Goal: Transaction & Acquisition: Purchase product/service

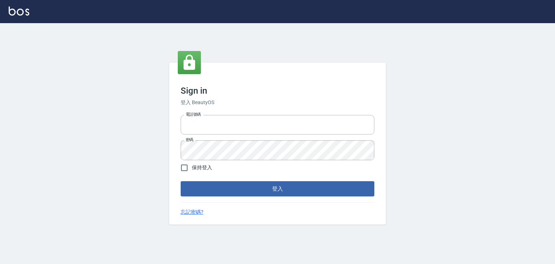
type input "6430581"
click at [205, 172] on label "保持登入" at bounding box center [194, 167] width 35 height 15
click at [192, 172] on input "保持登入" at bounding box center [184, 167] width 15 height 15
checkbox input "true"
click at [207, 193] on button "登入" at bounding box center [278, 188] width 194 height 15
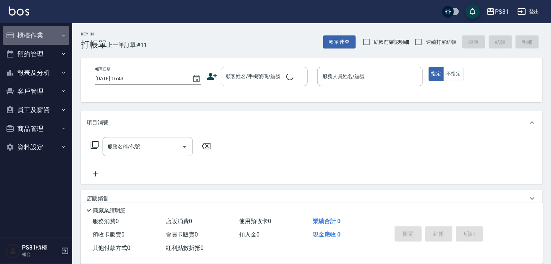
click at [37, 38] on button "櫃檯作業" at bounding box center [36, 35] width 66 height 19
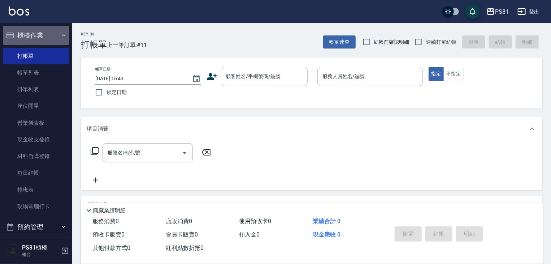
click at [38, 42] on button "櫃檯作業" at bounding box center [36, 35] width 66 height 19
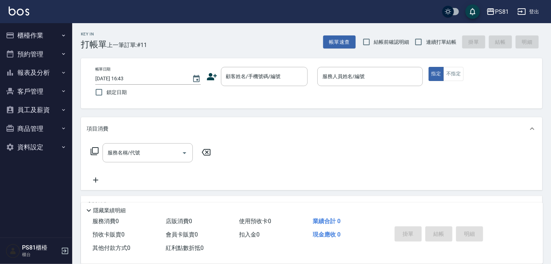
click at [39, 70] on button "報表及分析" at bounding box center [36, 72] width 66 height 19
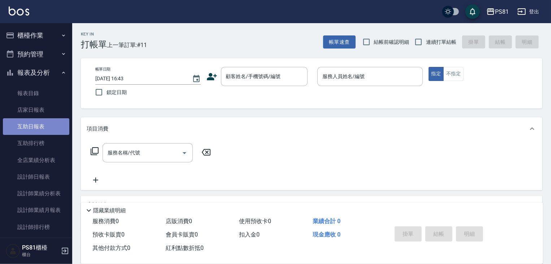
click at [54, 130] on link "互助日報表" at bounding box center [36, 126] width 66 height 17
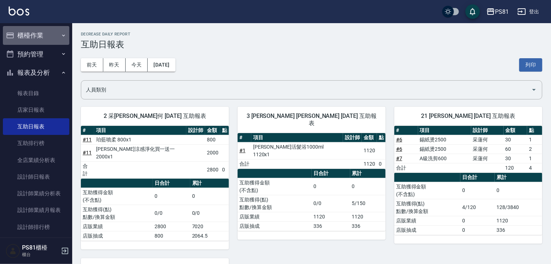
click at [51, 36] on button "櫃檯作業" at bounding box center [36, 35] width 66 height 19
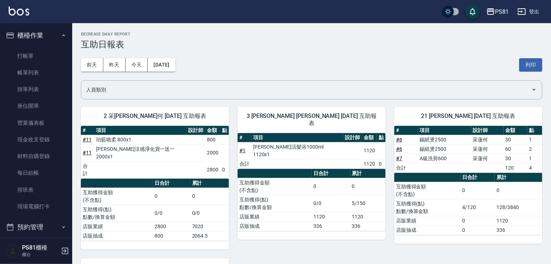
click at [72, 141] on div "2 采蓮 采蓮何 08/20/2025 互助報表 # 項目 設計師 金額 點 # 11 珀藍噴柔 800x1 800 # 11 華旭涼感淨化買一送一 2000…" at bounding box center [150, 173] width 157 height 151
click at [68, 135] on nav "櫃檯作業 打帳單 帳單列表 掛單列表 座位開單 營業儀表板 現金收支登錄 材料自購登錄 每日結帳 排班表 現場電腦打卡 預約管理 預約管理 單日預約紀錄 單週…" at bounding box center [36, 130] width 72 height 214
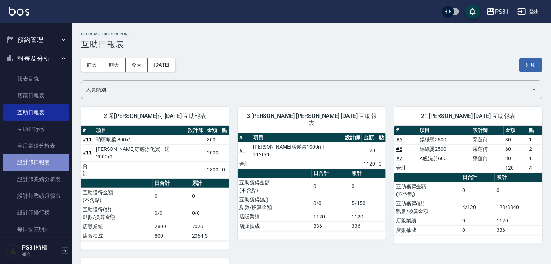
click at [60, 160] on link "設計師日報表" at bounding box center [36, 162] width 66 height 17
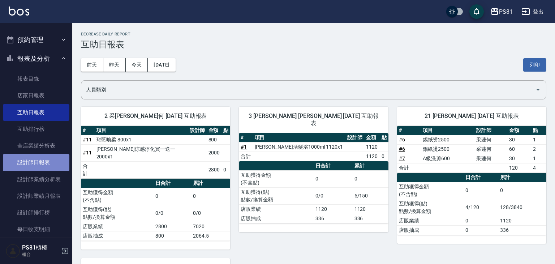
click at [60, 160] on link "設計師日報表" at bounding box center [36, 162] width 66 height 17
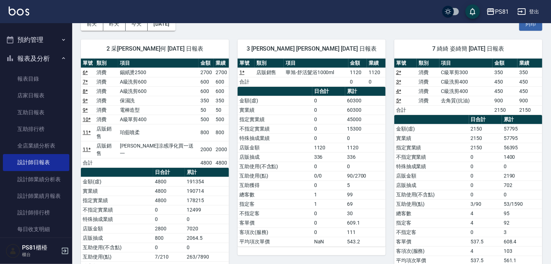
scroll to position [16, 0]
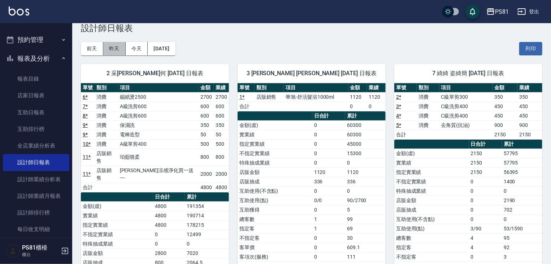
click at [116, 51] on button "昨天" at bounding box center [114, 48] width 22 height 13
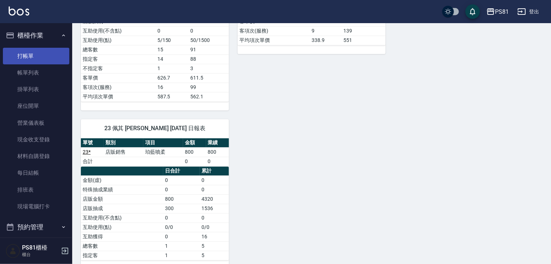
click at [32, 51] on link "打帳單" at bounding box center [36, 56] width 66 height 17
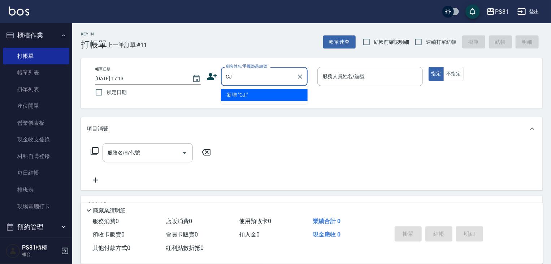
type input "C"
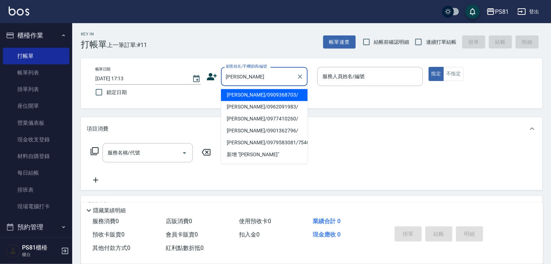
click at [241, 96] on li "黃奕凱/0909368703/" at bounding box center [264, 95] width 87 height 12
type input "黃奕凱/0909368703/"
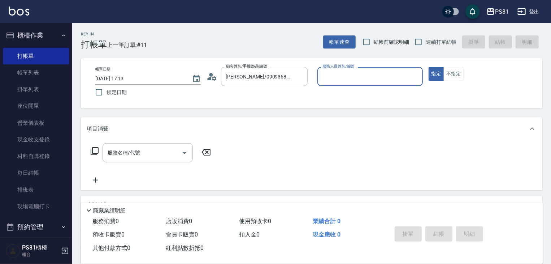
type input "綺綺-7"
click at [162, 151] on input "服務名稱/代號" at bounding box center [142, 152] width 73 height 13
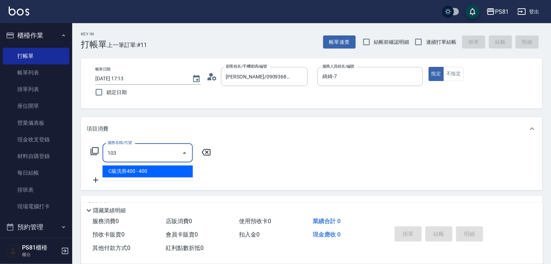
click at [171, 173] on span "C級洗剪400 - 400" at bounding box center [148, 171] width 90 height 12
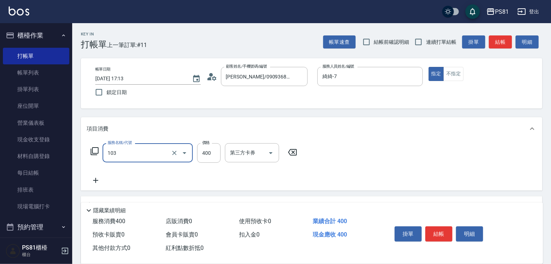
type input "C級洗剪400(103)"
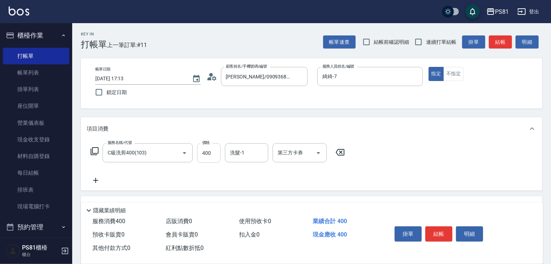
drag, startPoint x: 208, startPoint y: 163, endPoint x: 209, endPoint y: 155, distance: 7.7
click at [208, 163] on div "服務名稱/代號 C級洗剪400(103) 服務名稱/代號 價格 400 價格 洗髮-1 洗髮-1 第三方卡券 第三方卡券" at bounding box center [218, 164] width 263 height 42
click at [209, 155] on input "400" at bounding box center [208, 153] width 23 height 20
type input "450"
click at [439, 227] on button "結帳" at bounding box center [439, 233] width 27 height 15
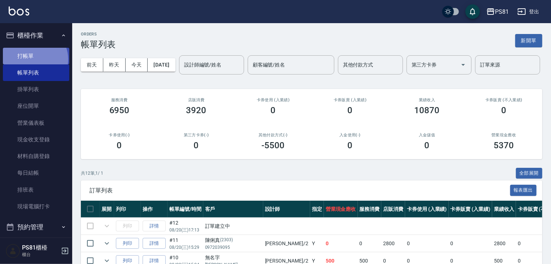
click at [34, 59] on link "打帳單" at bounding box center [36, 56] width 66 height 17
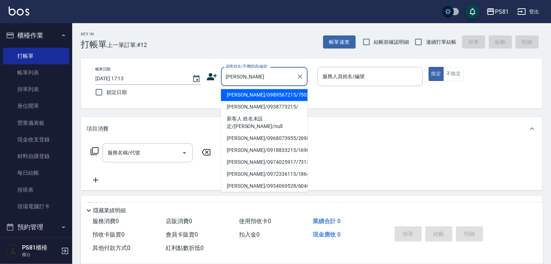
click at [259, 96] on li "陳俊穎/0989567215/7502" at bounding box center [264, 95] width 87 height 12
type input "陳俊穎/0989567215/7502"
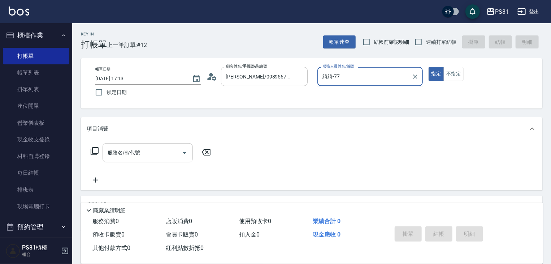
type input "綺綺-7"
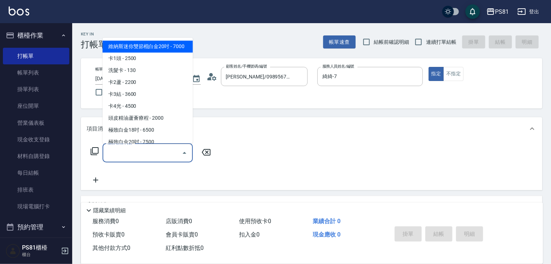
click at [158, 153] on input "服務名稱/代號" at bounding box center [142, 152] width 73 height 13
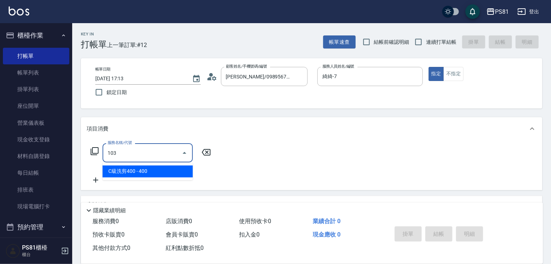
drag, startPoint x: 163, startPoint y: 169, endPoint x: 186, endPoint y: 163, distance: 24.4
click at [163, 169] on span "C級洗剪400 - 400" at bounding box center [148, 171] width 90 height 12
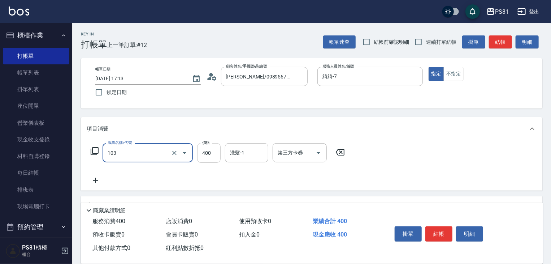
drag, startPoint x: 189, startPoint y: 159, endPoint x: 205, endPoint y: 160, distance: 15.9
click at [190, 159] on div "103 服務名稱/代號" at bounding box center [148, 152] width 90 height 19
type input "C級洗剪400(103)"
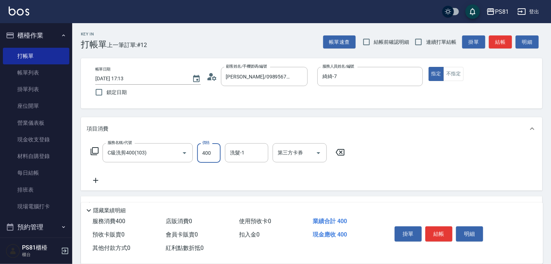
drag, startPoint x: 205, startPoint y: 160, endPoint x: 208, endPoint y: 158, distance: 3.8
click at [205, 160] on input "400" at bounding box center [208, 153] width 23 height 20
type input "450"
click at [441, 226] on button "結帳" at bounding box center [439, 233] width 27 height 15
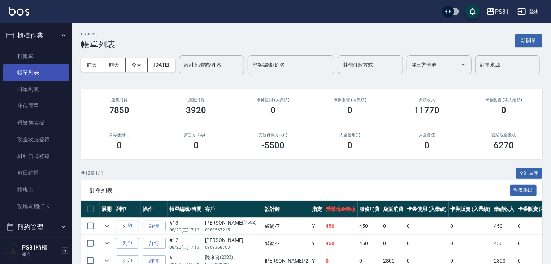
click at [29, 63] on link "打帳單" at bounding box center [36, 56] width 66 height 17
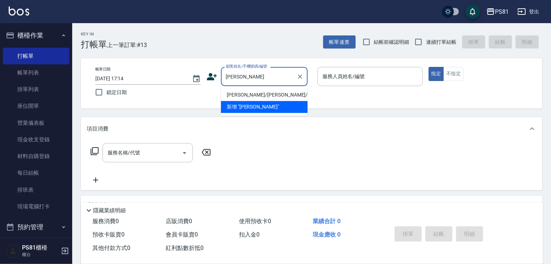
click at [259, 93] on li "李炫廷/李炫廷/9723" at bounding box center [264, 95] width 87 height 12
type input "李炫廷/李炫廷/9723"
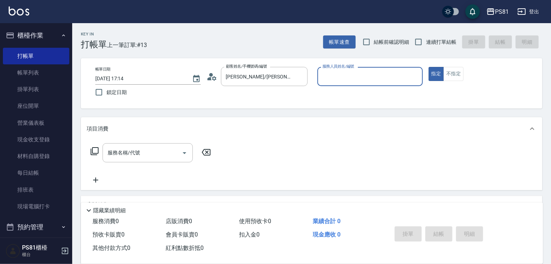
type input "綺綺-7"
click at [160, 149] on input "服務名稱/代號" at bounding box center [142, 152] width 73 height 13
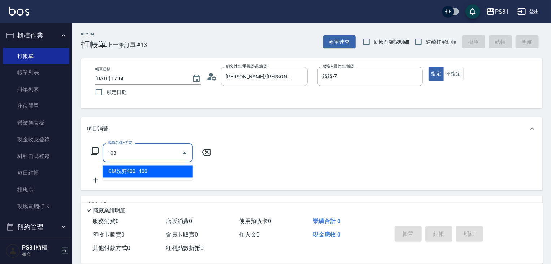
drag, startPoint x: 171, startPoint y: 171, endPoint x: 186, endPoint y: 162, distance: 17.8
click at [171, 171] on span "C級洗剪400 - 400" at bounding box center [148, 171] width 90 height 12
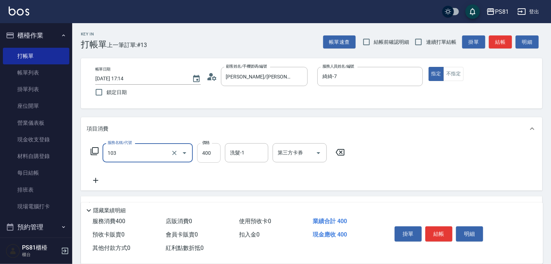
type input "C級洗剪400(103)"
click at [200, 154] on input "400" at bounding box center [208, 153] width 23 height 20
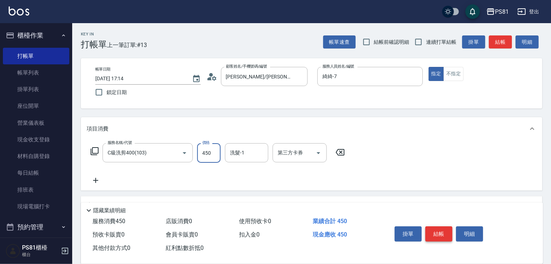
type input "450"
click at [435, 229] on button "結帳" at bounding box center [439, 233] width 27 height 15
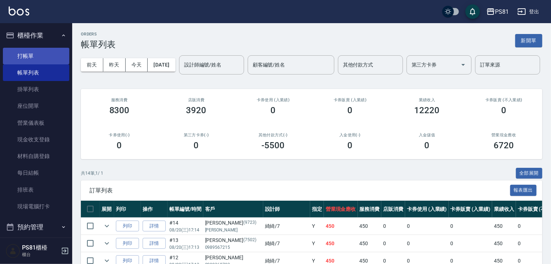
click at [45, 58] on link "打帳單" at bounding box center [36, 56] width 66 height 17
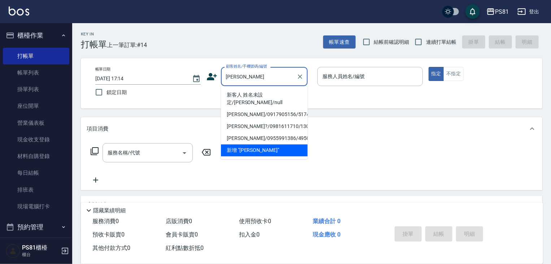
click at [258, 98] on li "新客人 姓名未設定/簡弘傑/null" at bounding box center [264, 99] width 87 height 20
type input "新客人 姓名未設定/簡弘傑/null"
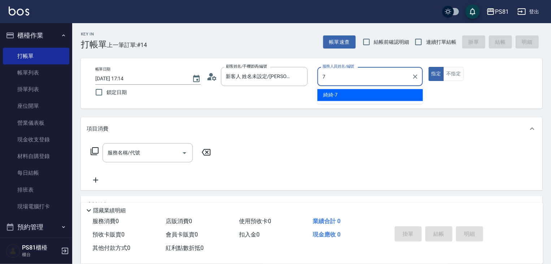
type input "綺綺-7"
type button "true"
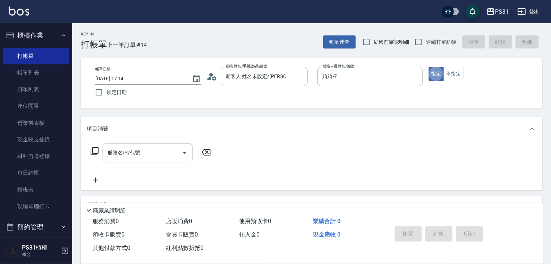
click at [168, 150] on input "服務名稱/代號" at bounding box center [142, 152] width 73 height 13
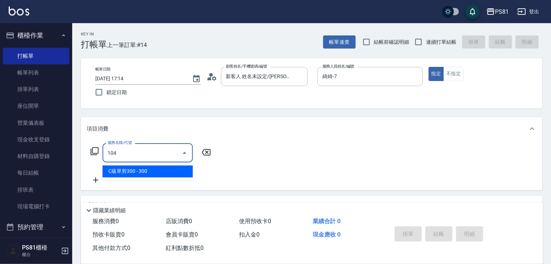
drag, startPoint x: 168, startPoint y: 173, endPoint x: 201, endPoint y: 164, distance: 34.1
click at [168, 172] on span "C級單剪300 - 300" at bounding box center [148, 171] width 90 height 12
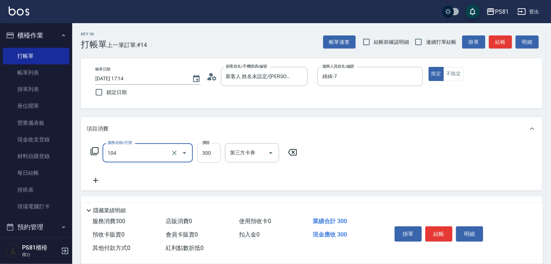
type input "C級單剪300(104)"
click at [212, 156] on input "300" at bounding box center [208, 153] width 23 height 20
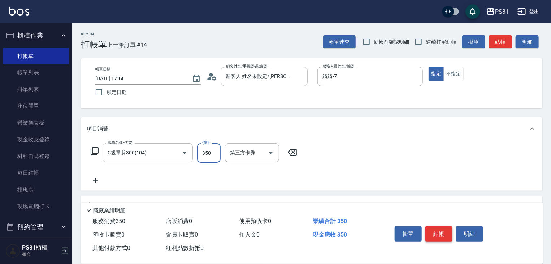
type input "350"
click at [449, 233] on button "結帳" at bounding box center [439, 233] width 27 height 15
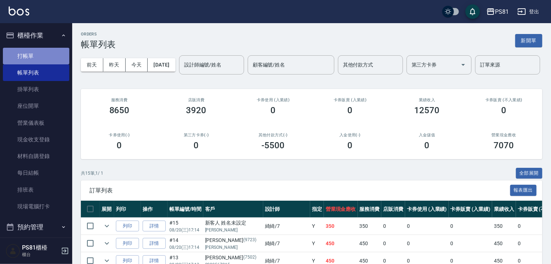
click at [49, 58] on link "打帳單" at bounding box center [36, 56] width 66 height 17
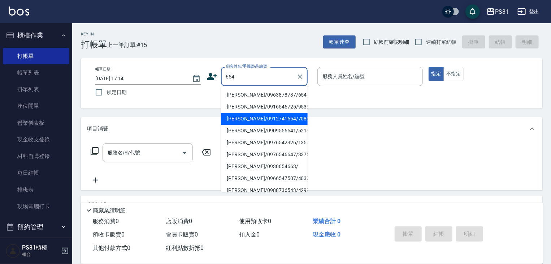
click at [245, 130] on li "王淑慧/0909556541/5213" at bounding box center [264, 131] width 87 height 12
type input "王淑慧/0909556541/5213"
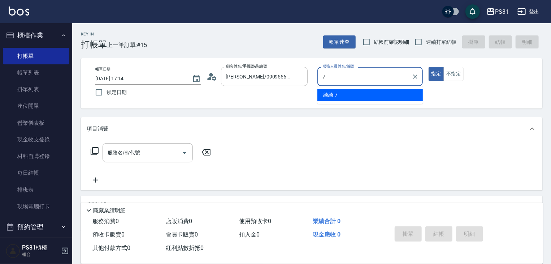
click at [368, 94] on div "綺綺 -7" at bounding box center [370, 95] width 105 height 12
type input "綺綺-7"
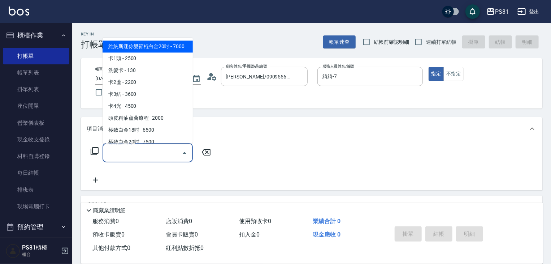
click at [127, 150] on input "服務名稱/代號" at bounding box center [142, 152] width 73 height 13
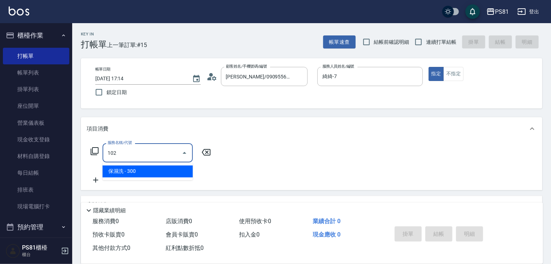
click at [133, 170] on span "保濕洗 - 300" at bounding box center [148, 171] width 90 height 12
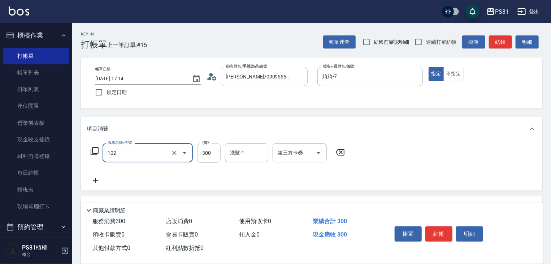
type input "保濕洗(102)"
click at [207, 152] on input "300" at bounding box center [208, 153] width 23 height 20
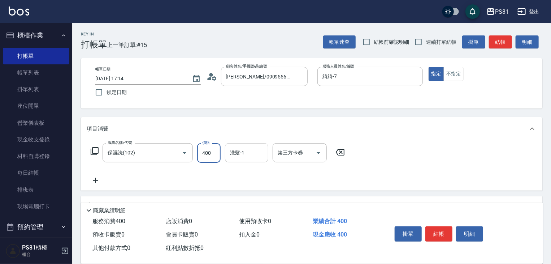
type input "400"
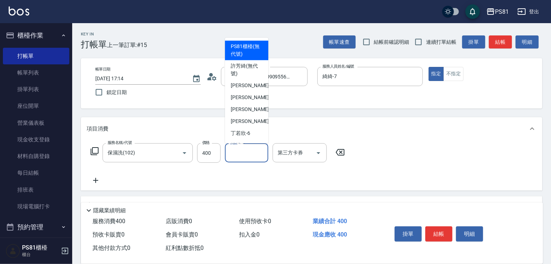
click at [233, 157] on input "洗髮-1" at bounding box center [246, 152] width 37 height 13
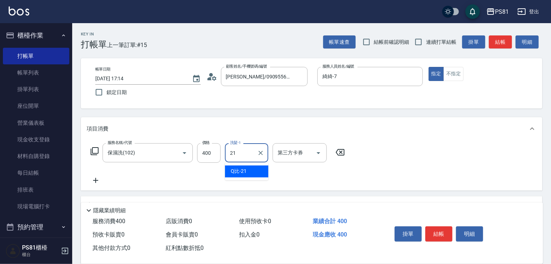
drag, startPoint x: 241, startPoint y: 174, endPoint x: 373, endPoint y: 110, distance: 146.5
click at [240, 171] on span "Q比 -21" at bounding box center [239, 172] width 16 height 8
type input "Q比-21"
click at [453, 70] on button "不指定" at bounding box center [454, 74] width 20 height 14
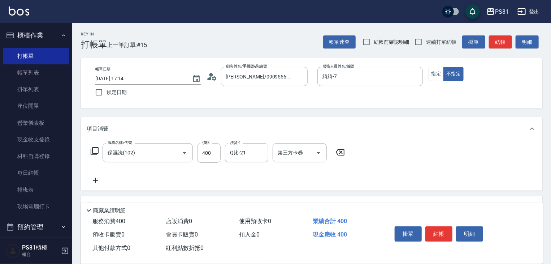
click at [449, 233] on button "結帳" at bounding box center [439, 233] width 27 height 15
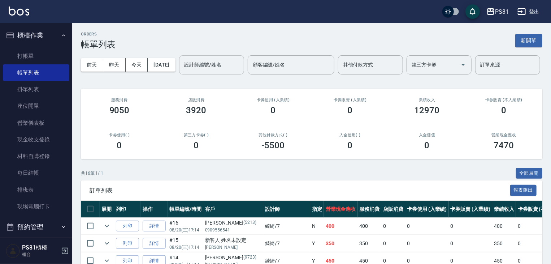
click at [179, 74] on div "設計師編號/姓名 設計師編號/姓名" at bounding box center [211, 64] width 65 height 19
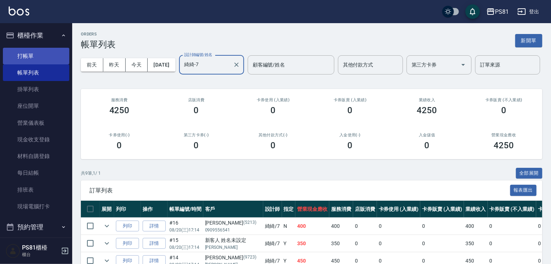
type input "綺綺-7"
click at [25, 49] on link "打帳單" at bounding box center [36, 56] width 66 height 17
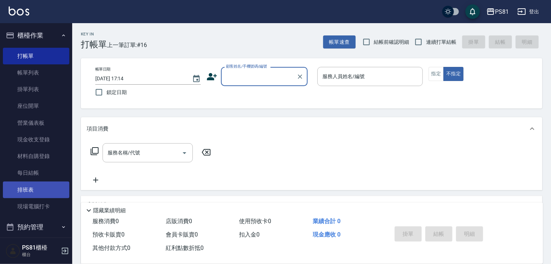
click at [40, 194] on link "排班表" at bounding box center [36, 189] width 66 height 17
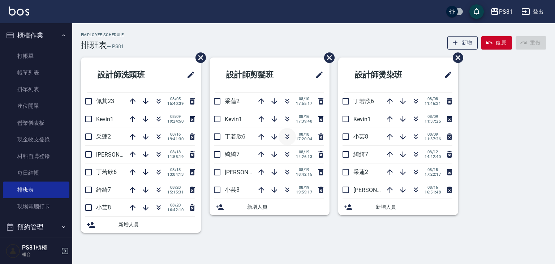
click at [289, 134] on icon "button" at bounding box center [287, 136] width 9 height 9
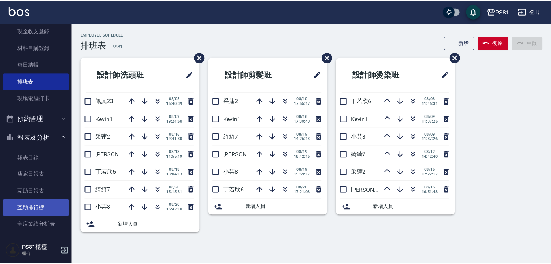
scroll to position [145, 0]
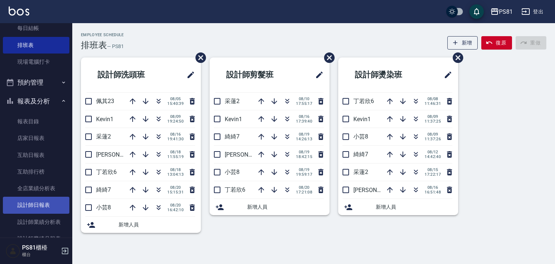
click at [45, 204] on link "設計師日報表" at bounding box center [36, 205] width 66 height 17
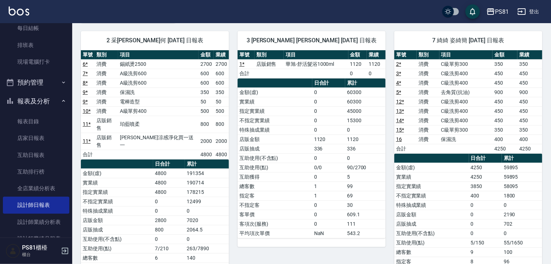
scroll to position [32, 0]
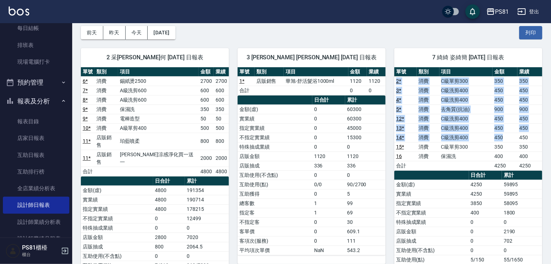
drag, startPoint x: 507, startPoint y: 134, endPoint x: 397, endPoint y: 80, distance: 122.0
click at [397, 80] on tbody "2 * 消費 C級單剪300 350 350 3 * 消費 C級洗剪400 450 450 4 * 消費 C級洗剪400 450 450 5 * 消費 去角質…" at bounding box center [468, 123] width 148 height 94
click at [397, 80] on link "2 *" at bounding box center [398, 81] width 5 height 6
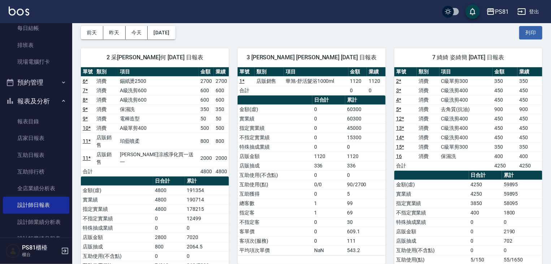
click at [384, 38] on div "前天 昨天 今天 2025/08/20 列印" at bounding box center [312, 32] width 462 height 31
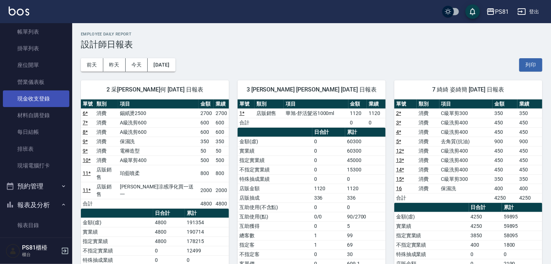
scroll to position [0, 0]
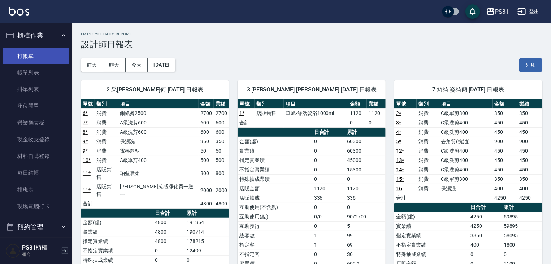
click at [30, 60] on link "打帳單" at bounding box center [36, 56] width 66 height 17
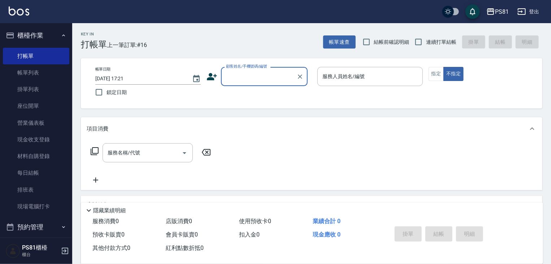
drag, startPoint x: 254, startPoint y: 66, endPoint x: 258, endPoint y: 72, distance: 6.9
click at [258, 71] on div "顧客姓名/手機號碼/編號 顧客姓名/手機號碼/編號" at bounding box center [264, 76] width 87 height 19
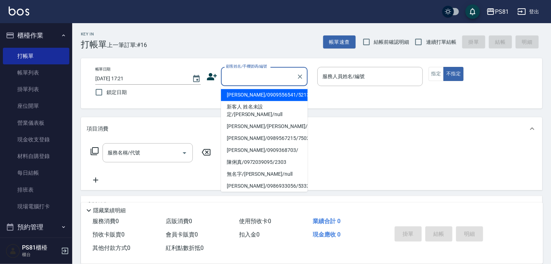
click at [259, 76] on input "顧客姓名/手機號碼/編號" at bounding box center [258, 76] width 69 height 13
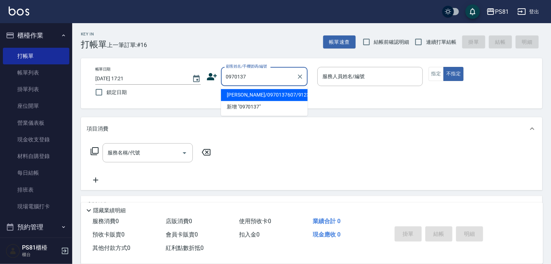
click at [277, 94] on li "廖佳珍/0970137607/9123" at bounding box center [264, 95] width 87 height 12
type input "廖佳珍/0970137607/9123"
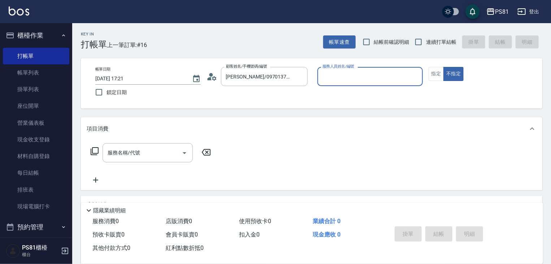
type input "采蓮-2"
drag, startPoint x: 416, startPoint y: 76, endPoint x: 408, endPoint y: 73, distance: 9.3
click at [416, 76] on icon "Clear" at bounding box center [415, 76] width 7 height 7
click at [404, 73] on input "服務人員姓名/編號" at bounding box center [370, 76] width 99 height 13
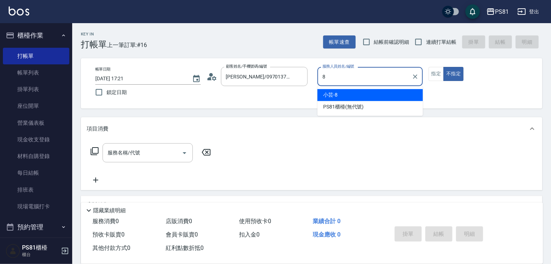
type input "小芸-8"
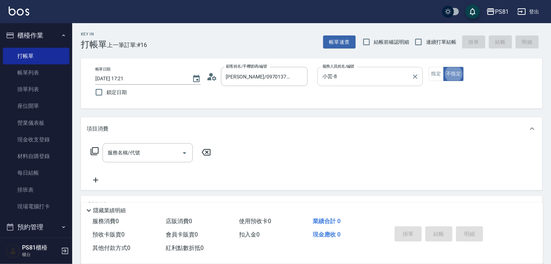
type button "false"
click at [434, 71] on button "指定" at bounding box center [437, 74] width 16 height 14
click at [423, 43] on input "連續打單結帳" at bounding box center [418, 41] width 15 height 15
checkbox input "true"
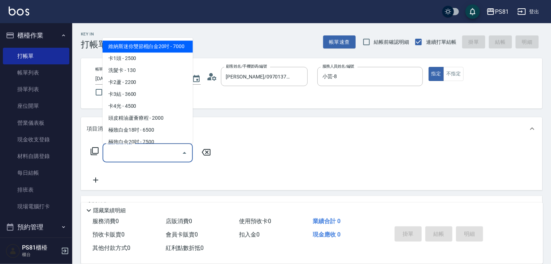
drag, startPoint x: 160, startPoint y: 152, endPoint x: 158, endPoint y: 149, distance: 3.8
click at [159, 151] on input "服務名稱/代號" at bounding box center [142, 152] width 73 height 13
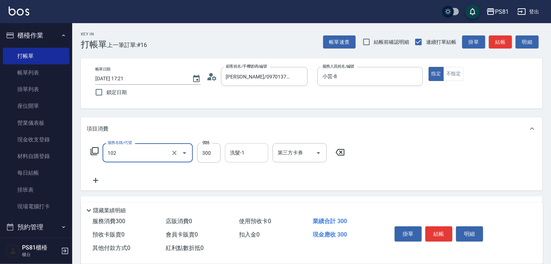
type input "保濕洗(102)"
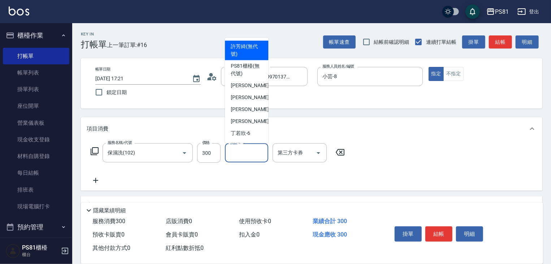
click at [247, 157] on input "洗髮-1" at bounding box center [246, 152] width 37 height 13
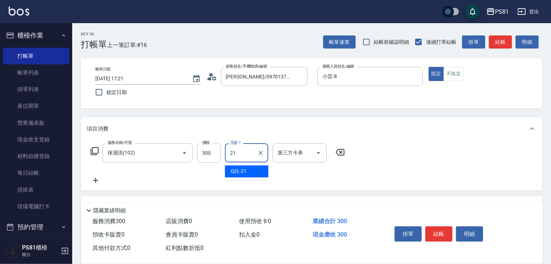
type input "Q比-21"
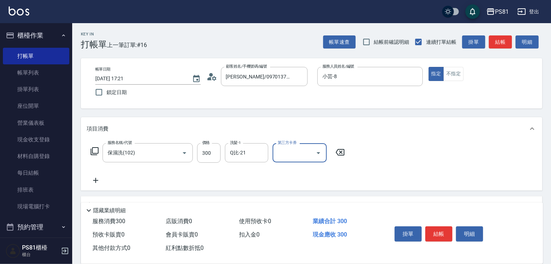
click at [448, 226] on button "結帳" at bounding box center [439, 233] width 27 height 15
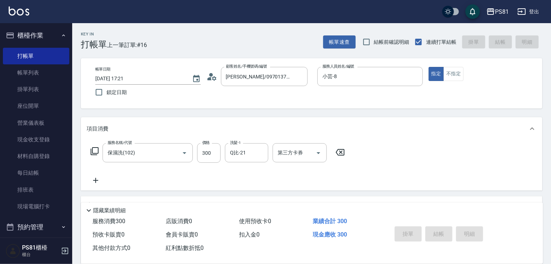
type input "2025/08/20 17:39"
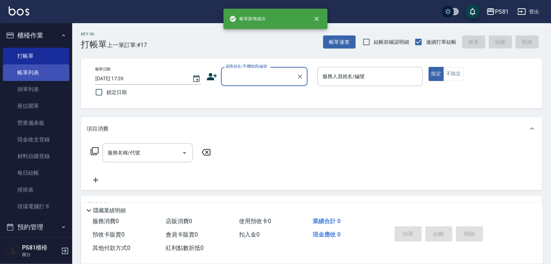
click at [18, 74] on link "帳單列表" at bounding box center [36, 72] width 66 height 17
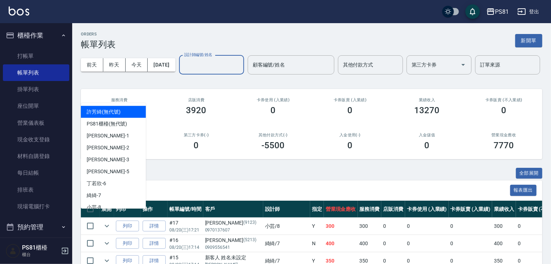
click at [182, 71] on input "設計師編號/姓名" at bounding box center [211, 65] width 59 height 13
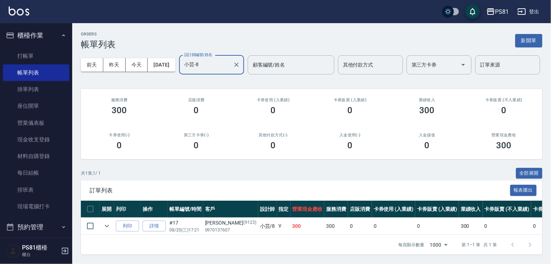
scroll to position [27, 0]
type input "小芸-8"
click at [31, 59] on link "打帳單" at bounding box center [36, 56] width 66 height 17
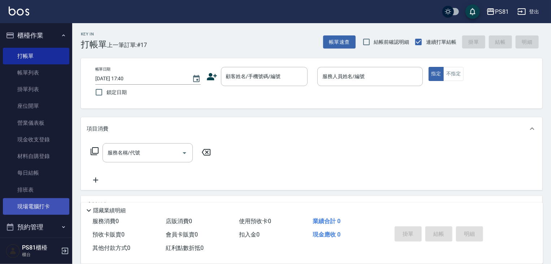
click at [22, 200] on link "現場電腦打卡" at bounding box center [36, 206] width 66 height 17
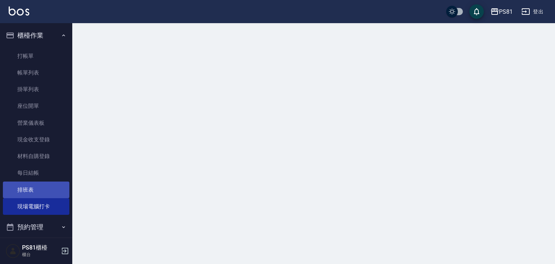
click at [25, 191] on link "排班表" at bounding box center [36, 189] width 66 height 17
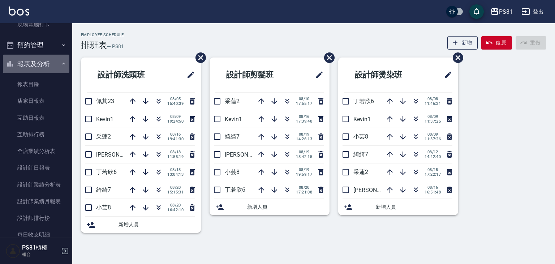
click at [41, 62] on button "報表及分析" at bounding box center [36, 64] width 66 height 19
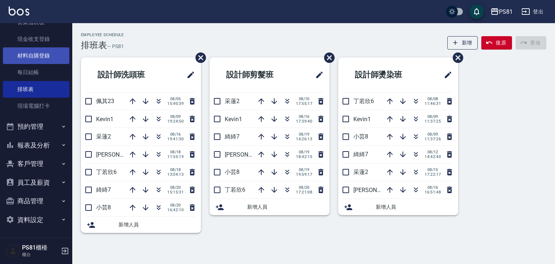
scroll to position [100, 0]
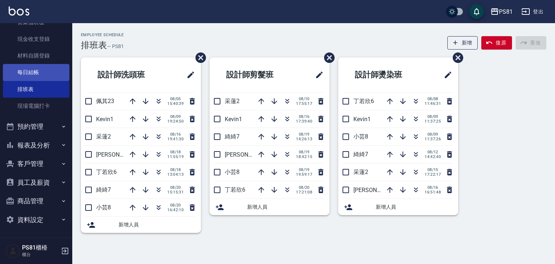
drag, startPoint x: 36, startPoint y: 56, endPoint x: 10, endPoint y: 68, distance: 29.2
click at [11, 69] on link "每日結帳" at bounding box center [36, 72] width 66 height 17
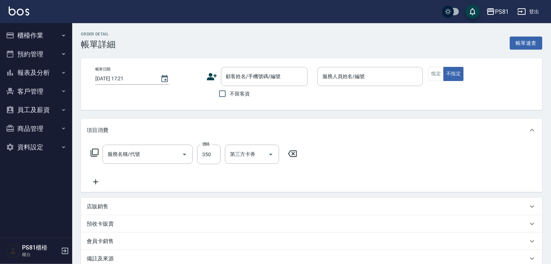
type input "[DATE] 14:47"
type input "綺綺-7"
type input "蘇義程/0984178005/652786"
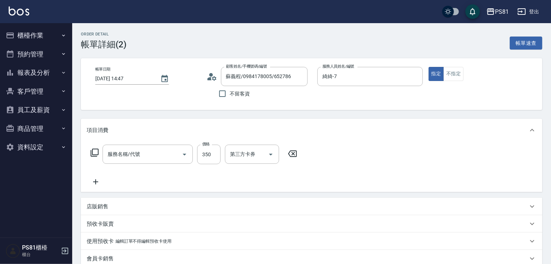
type input "C級單剪300(104)"
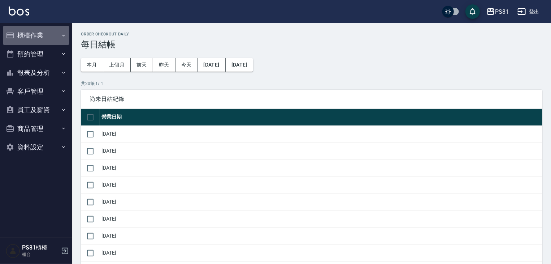
click at [36, 35] on button "櫃檯作業" at bounding box center [36, 35] width 66 height 19
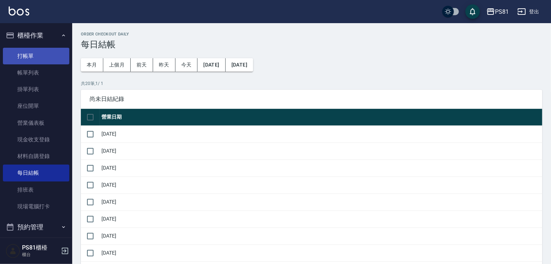
click at [34, 63] on link "打帳單" at bounding box center [36, 56] width 66 height 17
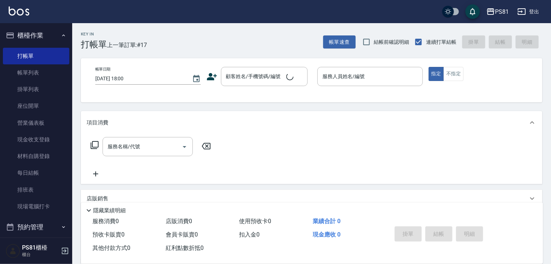
click at [167, 45] on div "Key In 打帳單 上一筆訂單:#17 帳單速查 結帳前確認明細 連續打單結帳 掛單 結帳 明細" at bounding box center [307, 36] width 470 height 26
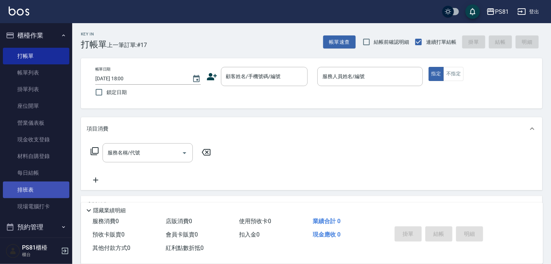
click at [29, 191] on link "排班表" at bounding box center [36, 189] width 66 height 17
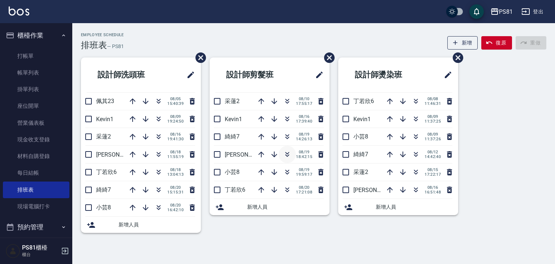
click at [286, 155] on icon "button" at bounding box center [287, 155] width 4 height 3
click at [154, 154] on icon "button" at bounding box center [158, 154] width 9 height 9
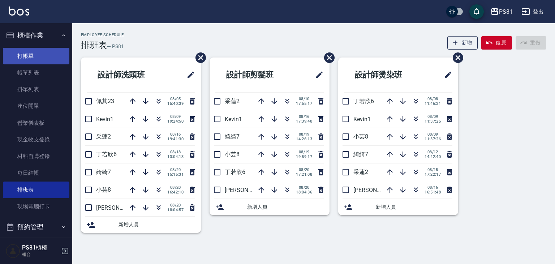
click at [15, 56] on link "打帳單" at bounding box center [36, 56] width 66 height 17
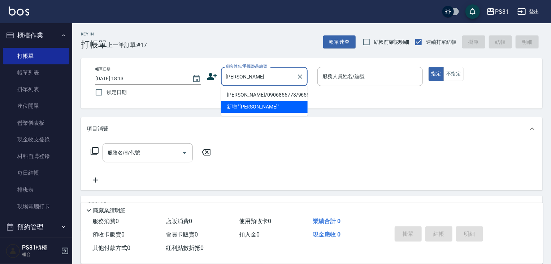
click at [278, 93] on li "郭仁修/0906856773/9656" at bounding box center [264, 95] width 87 height 12
type input "郭仁修/0906856773/9656"
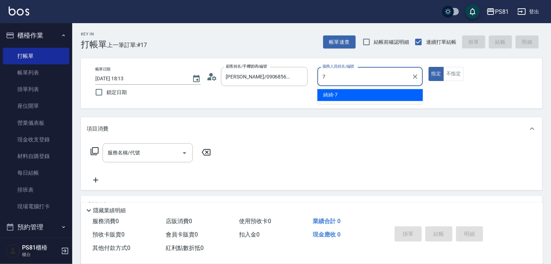
drag, startPoint x: 328, startPoint y: 92, endPoint x: 316, endPoint y: 96, distance: 12.5
click at [328, 93] on span "綺綺 -7" at bounding box center [330, 95] width 14 height 8
type input "綺綺-7"
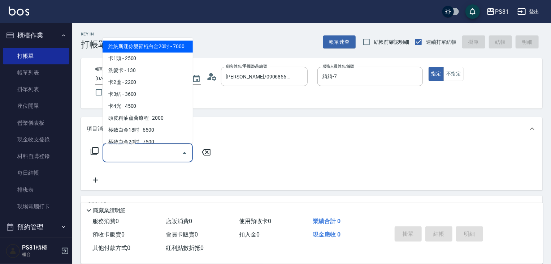
click at [127, 148] on div "服務名稱/代號 服務名稱/代號" at bounding box center [148, 152] width 90 height 19
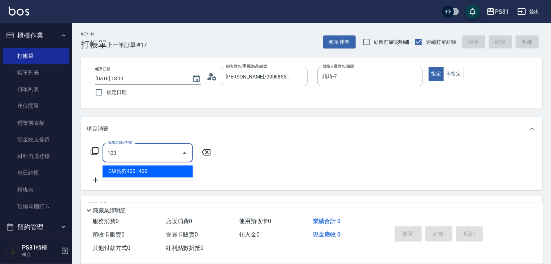
type input "C級洗剪400(103)"
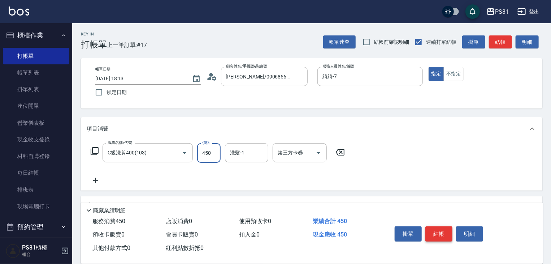
type input "450"
click at [449, 238] on button "結帳" at bounding box center [439, 233] width 27 height 15
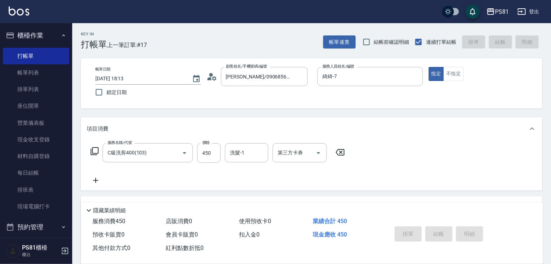
type input "2025/08/20 18:14"
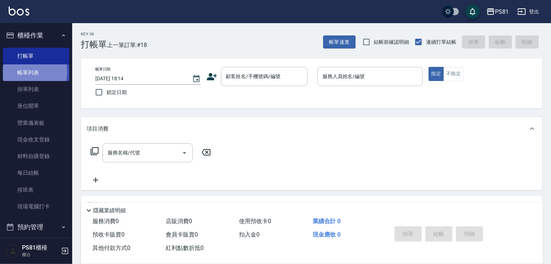
click at [18, 72] on link "帳單列表" at bounding box center [36, 72] width 66 height 17
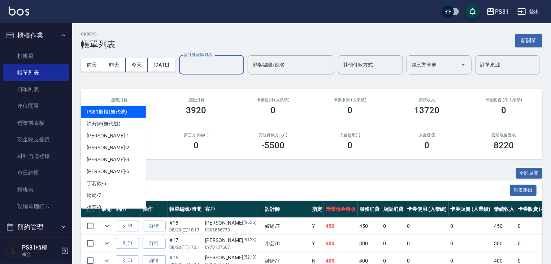
click at [182, 71] on input "設計師編號/姓名" at bounding box center [211, 65] width 59 height 13
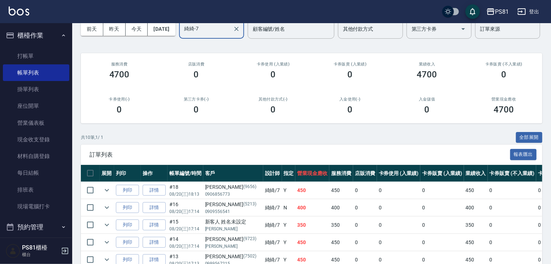
scroll to position [108, 0]
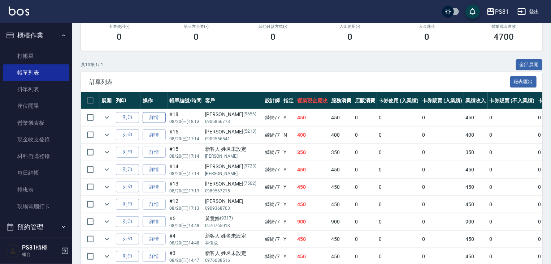
type input "綺綺-7"
click at [165, 126] on td "詳情" at bounding box center [154, 117] width 27 height 17
click at [162, 123] on link "詳情" at bounding box center [154, 117] width 23 height 11
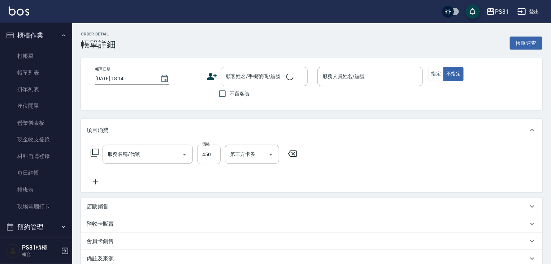
type input "2025/08/20 18:13"
type input "綺綺-7"
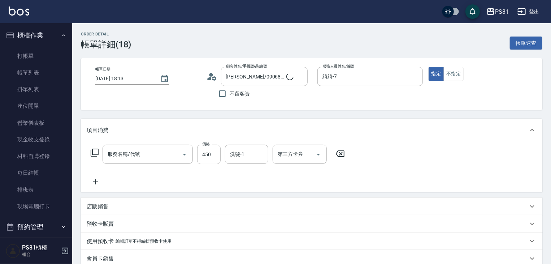
type input "郭仁修/0906856773/9656"
type input "C級洗剪400(103)"
click at [235, 155] on input "洗髮-1" at bounding box center [246, 154] width 37 height 13
type input "涵文-22"
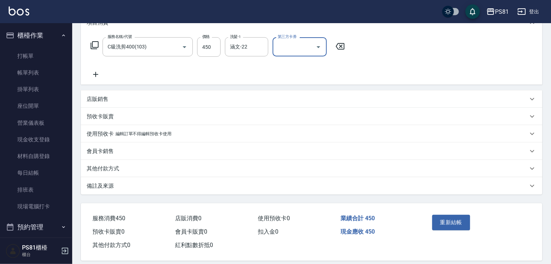
scroll to position [108, 0]
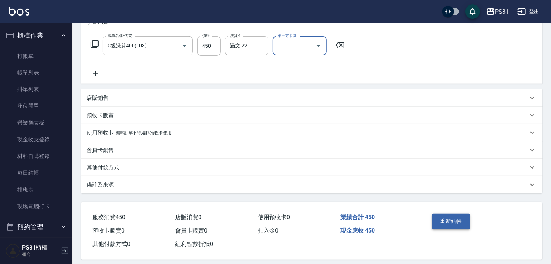
click at [454, 221] on button "重新結帳" at bounding box center [451, 221] width 38 height 15
